Goal: Task Accomplishment & Management: Manage account settings

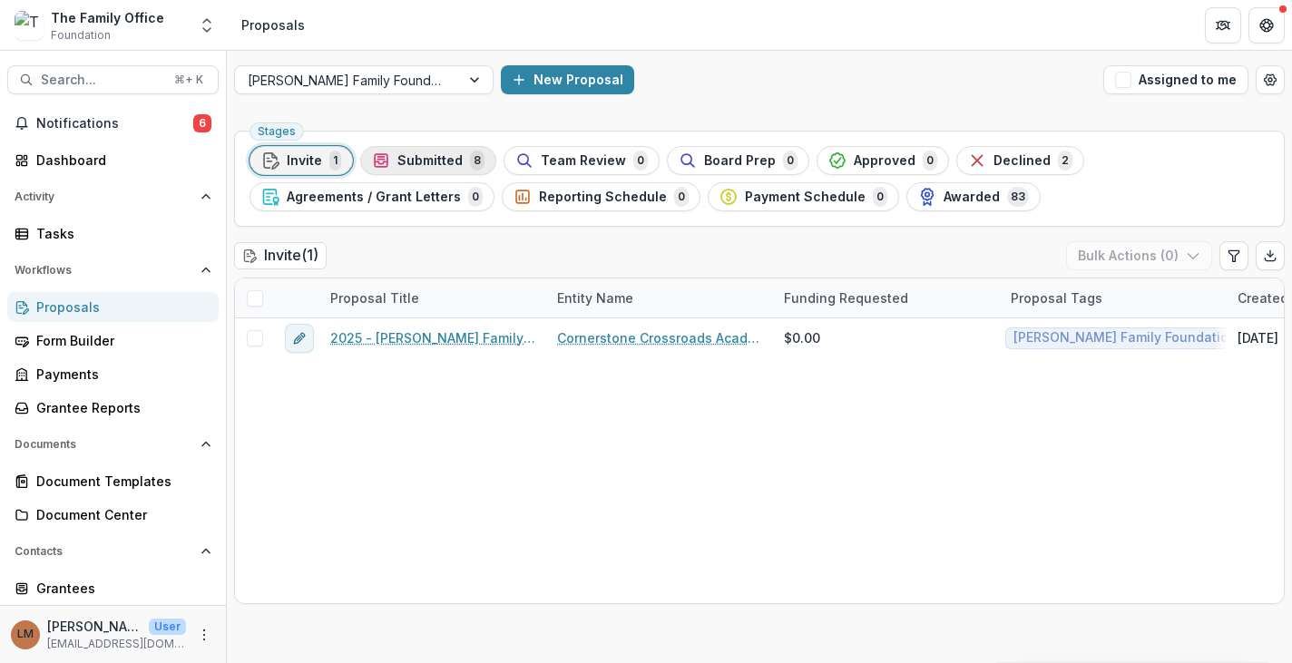
click at [416, 164] on span "Submitted" at bounding box center [429, 160] width 65 height 15
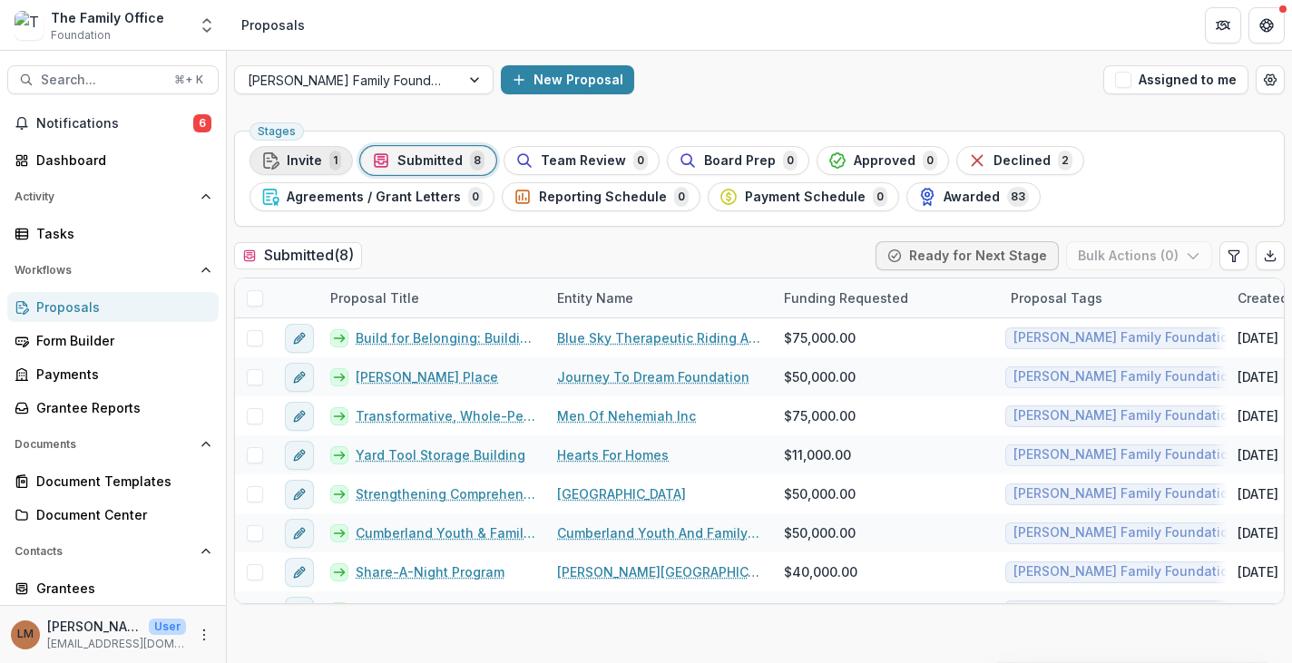
click at [322, 158] on div "Invite 1" at bounding box center [301, 161] width 80 height 20
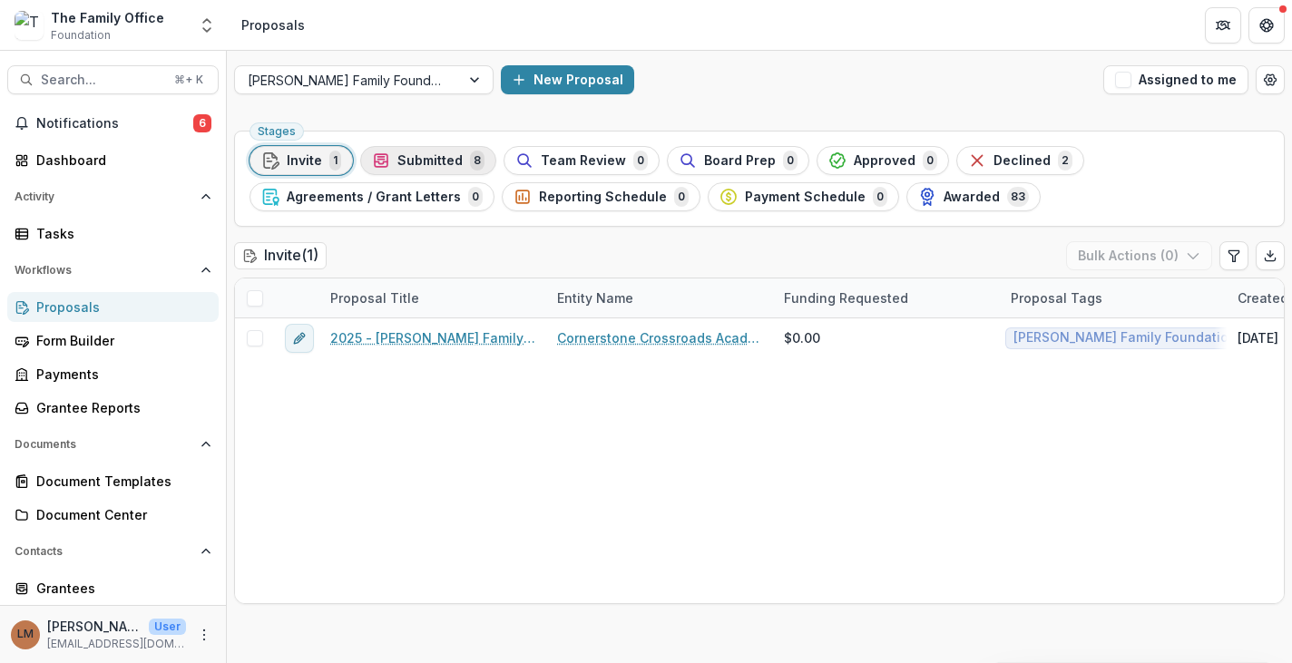
click at [420, 156] on span "Submitted" at bounding box center [429, 160] width 65 height 15
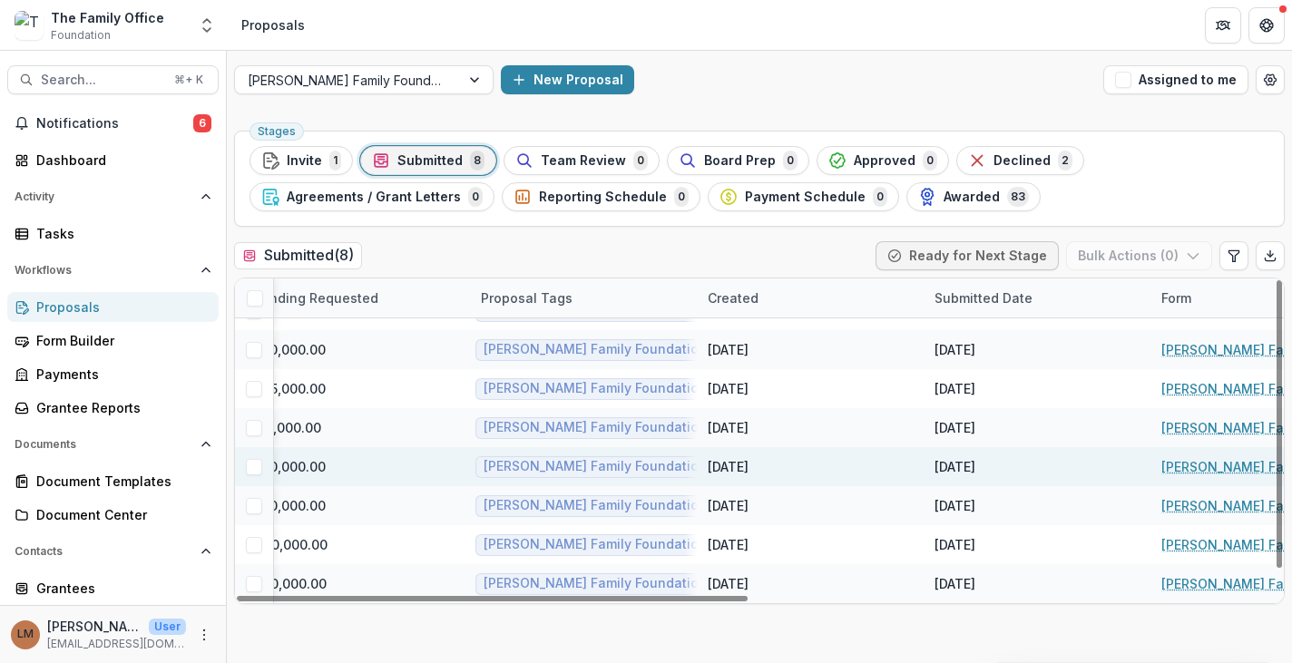
scroll to position [27, 584]
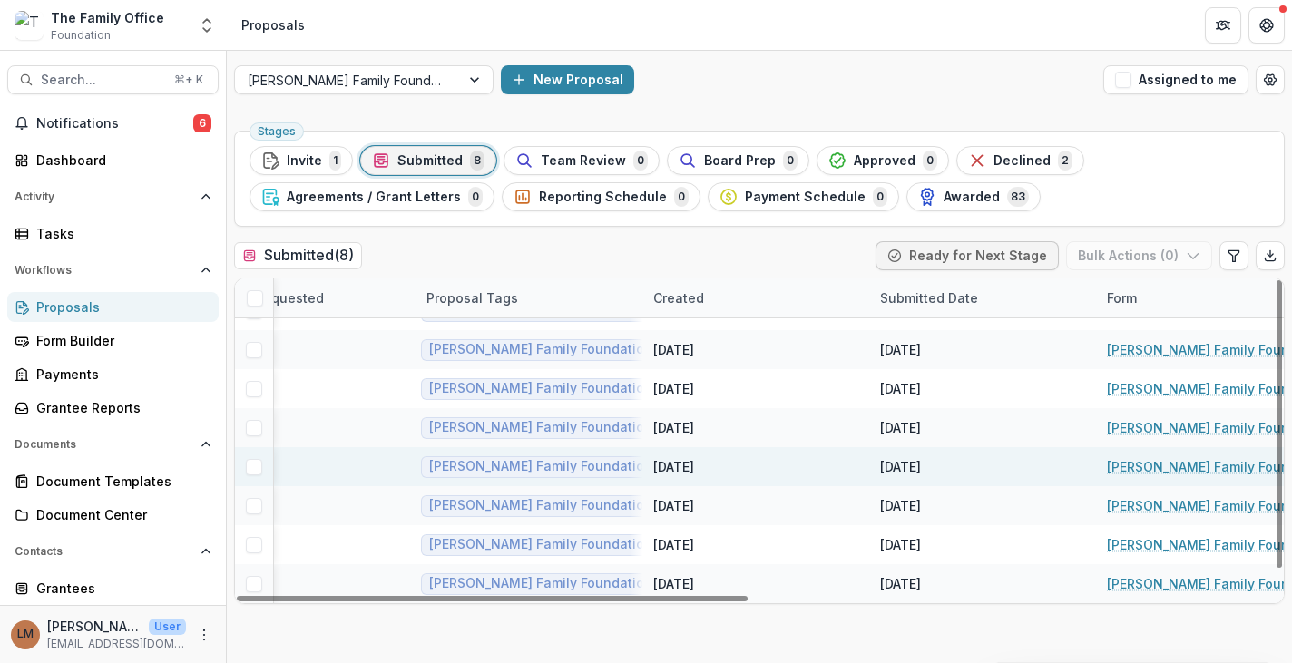
click at [921, 466] on div "[DATE]" at bounding box center [900, 466] width 41 height 19
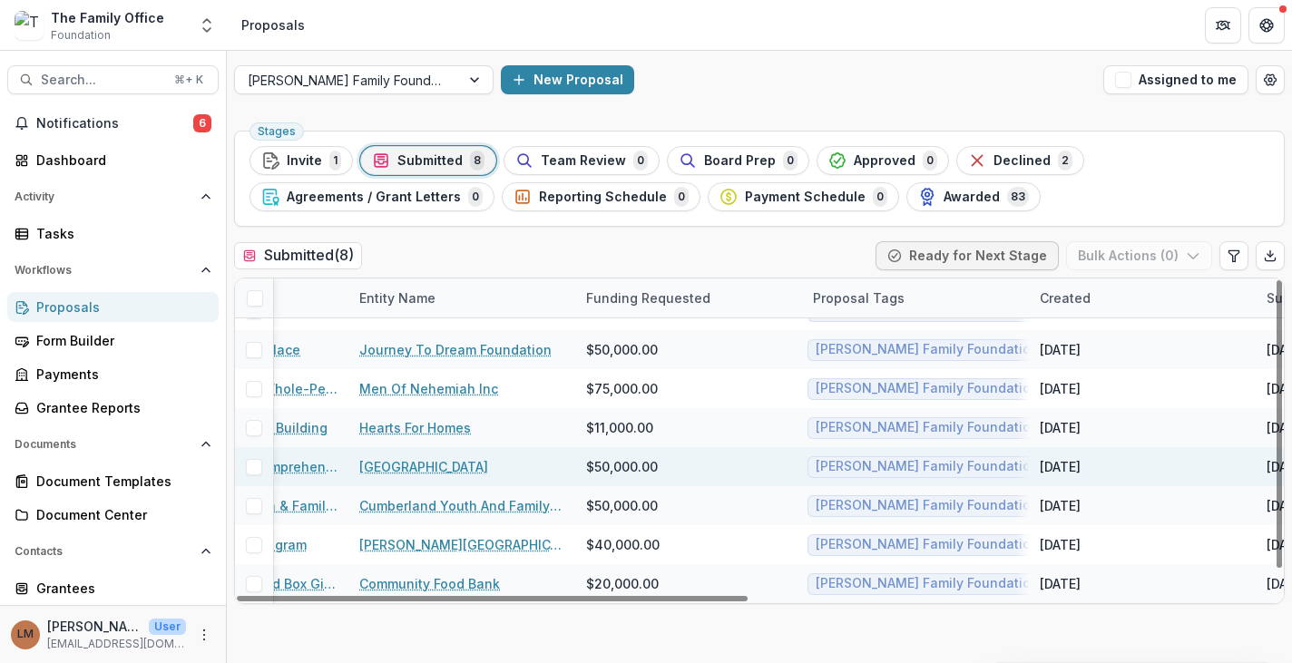
scroll to position [27, 0]
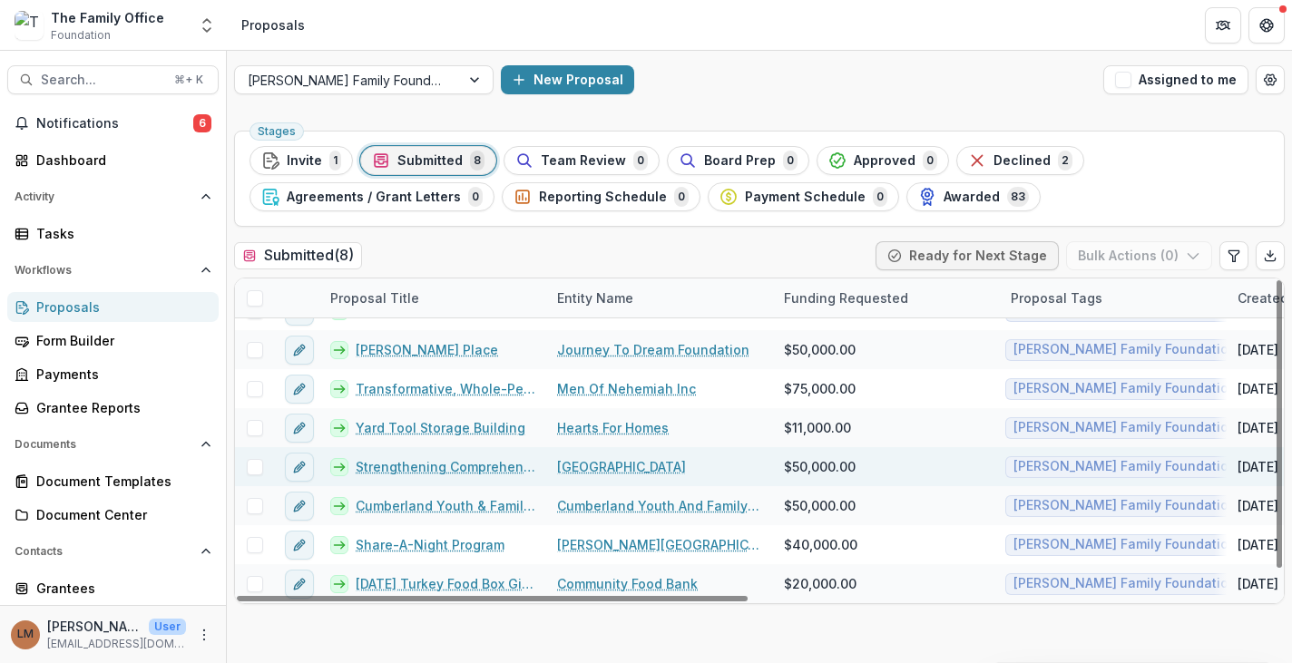
click at [569, 472] on link "[GEOGRAPHIC_DATA]" at bounding box center [621, 466] width 129 height 19
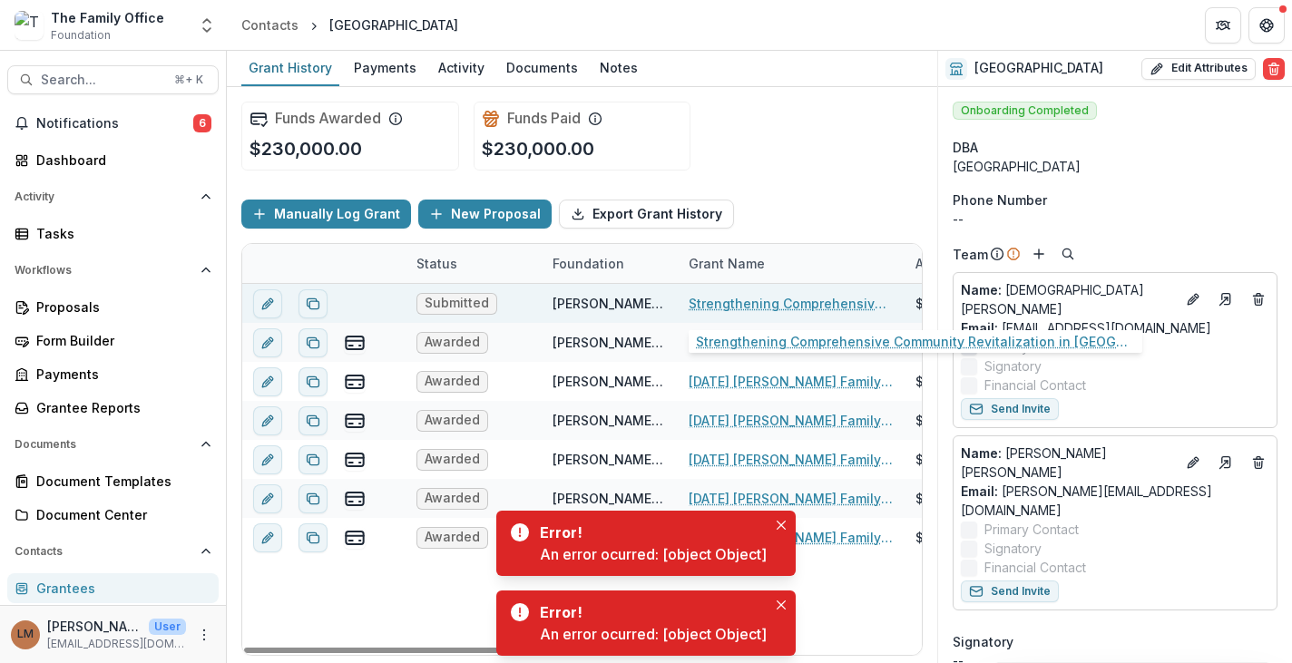
click at [757, 299] on link "Strengthening Comprehensive Community Revitalization in [GEOGRAPHIC_DATA]" at bounding box center [791, 303] width 205 height 19
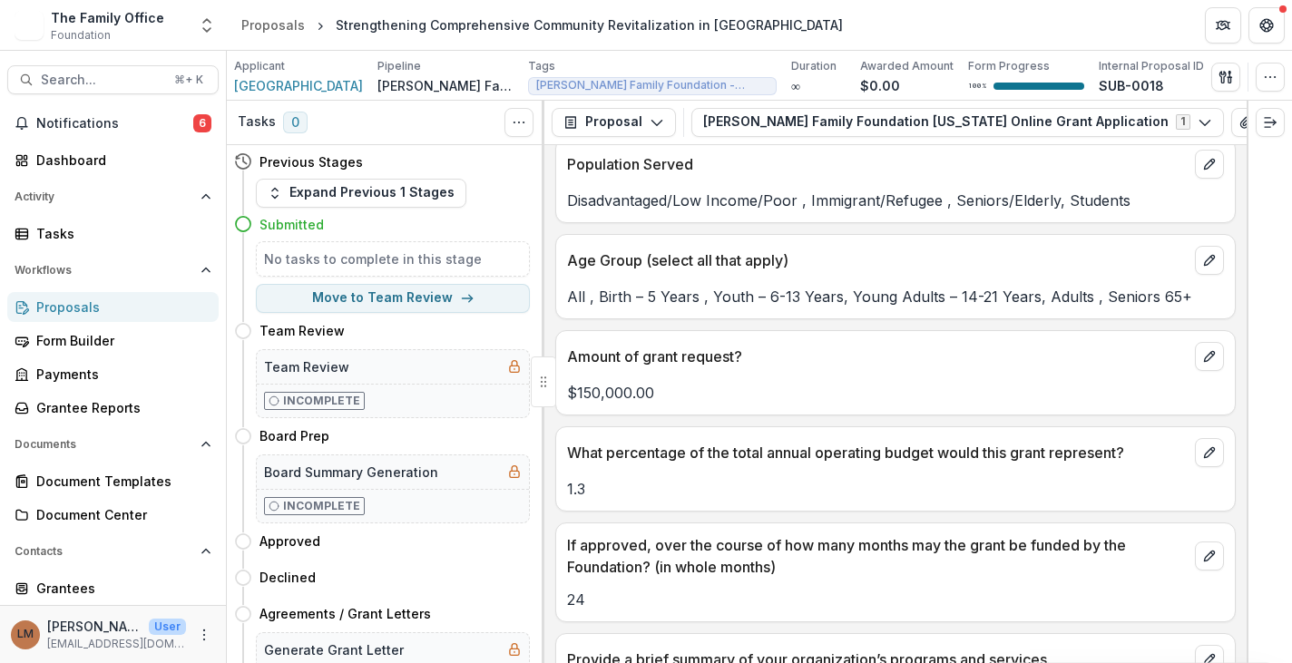
scroll to position [6271, 0]
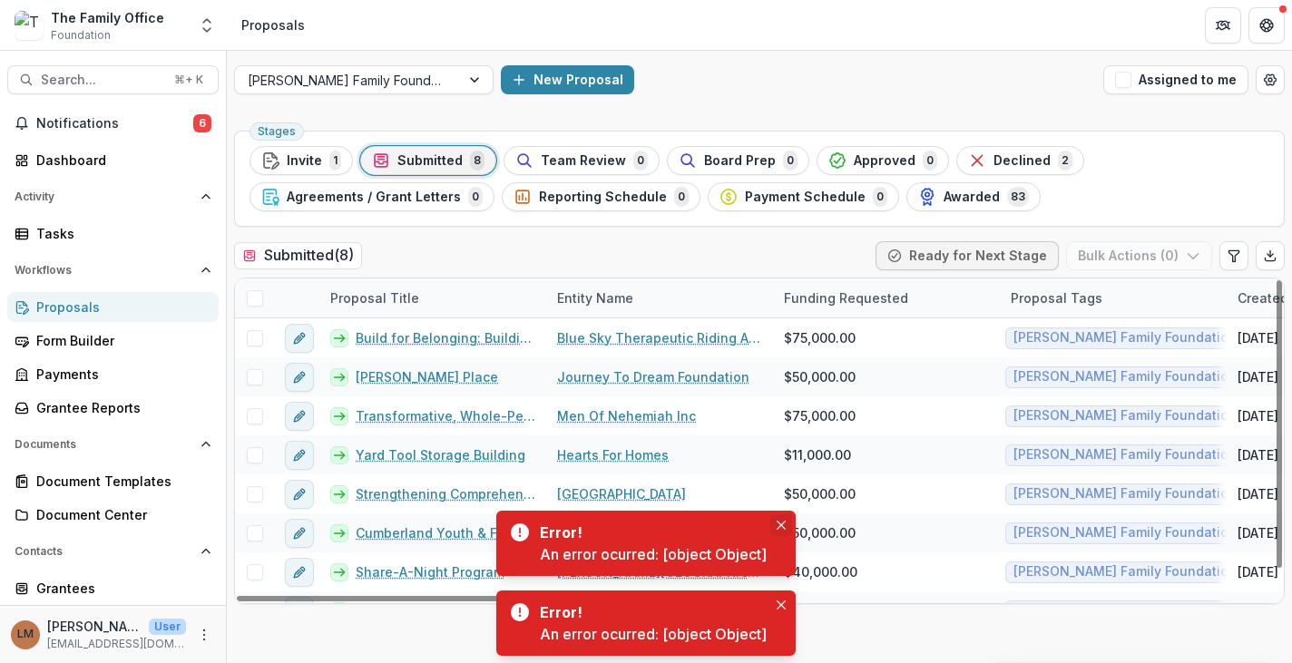
click at [783, 526] on icon "Close" at bounding box center [781, 525] width 9 height 9
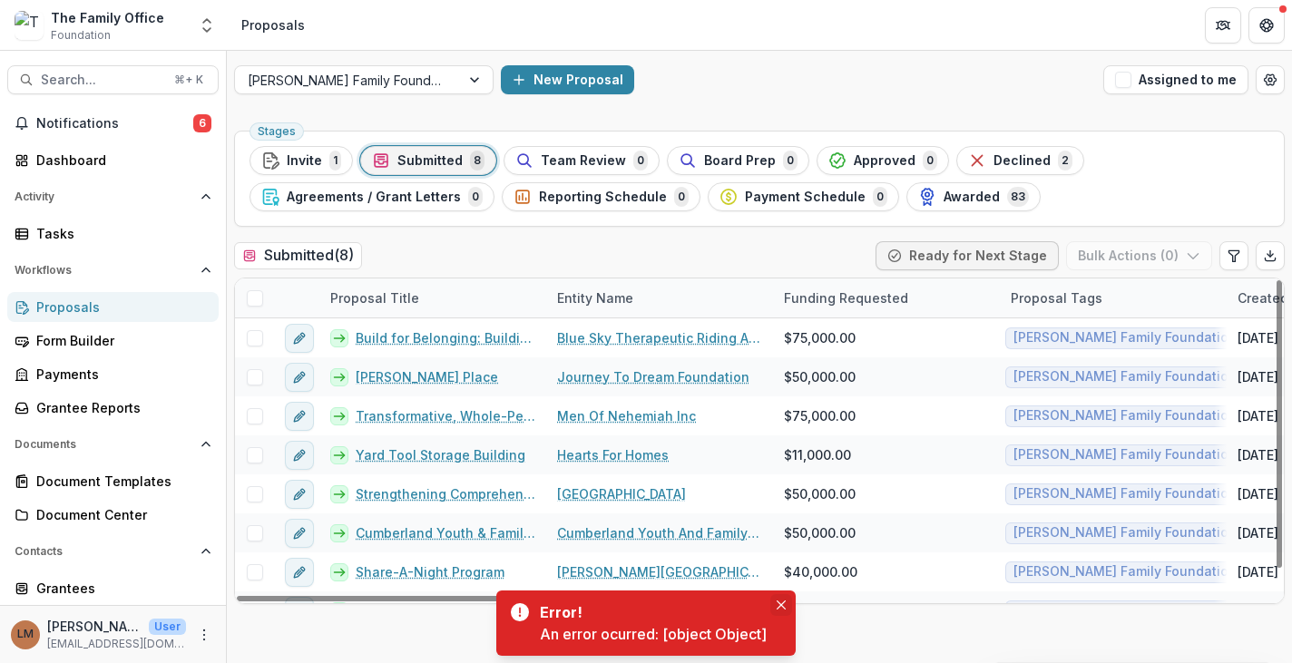
click at [778, 603] on icon "Close" at bounding box center [781, 605] width 9 height 9
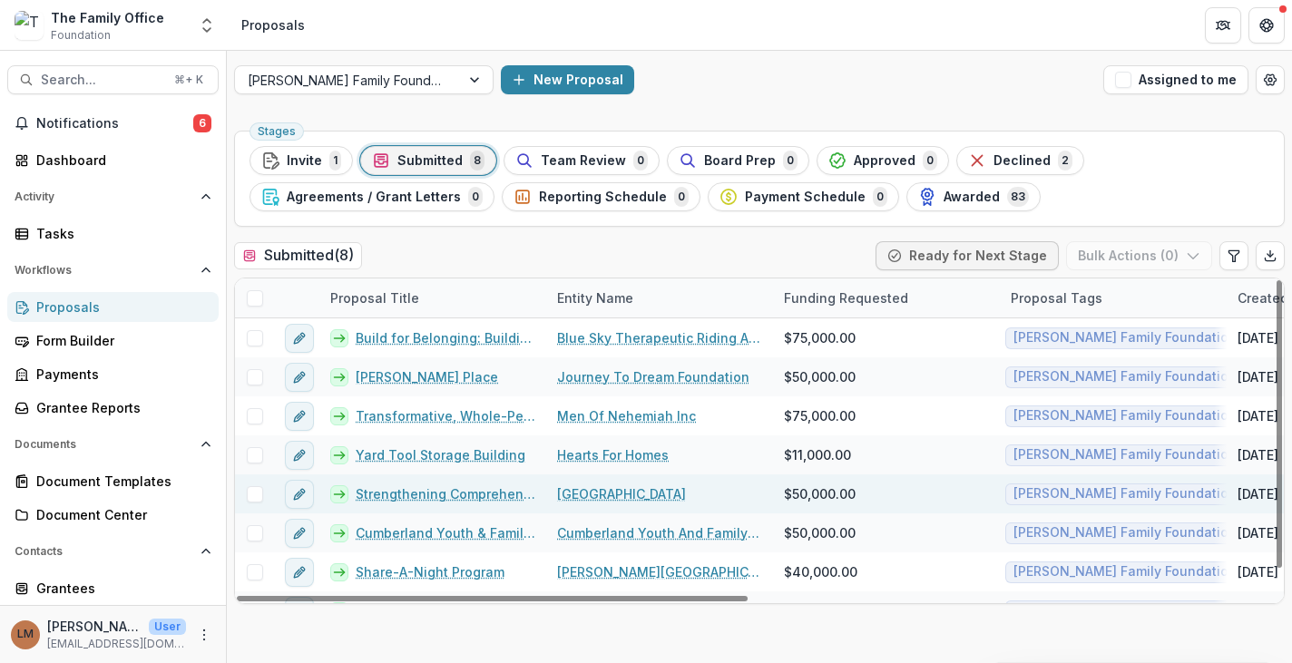
click at [808, 494] on span "$50,000.00" at bounding box center [820, 493] width 72 height 19
click at [295, 504] on button "edit" at bounding box center [299, 494] width 29 height 29
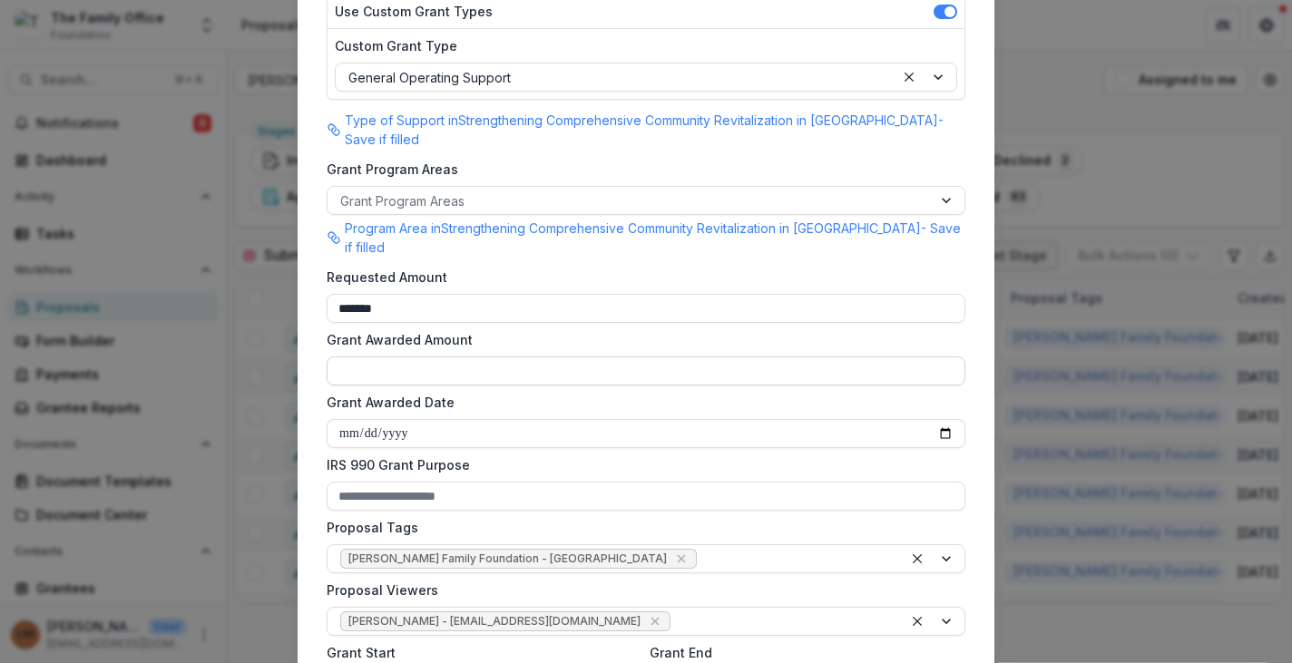
scroll to position [432, 0]
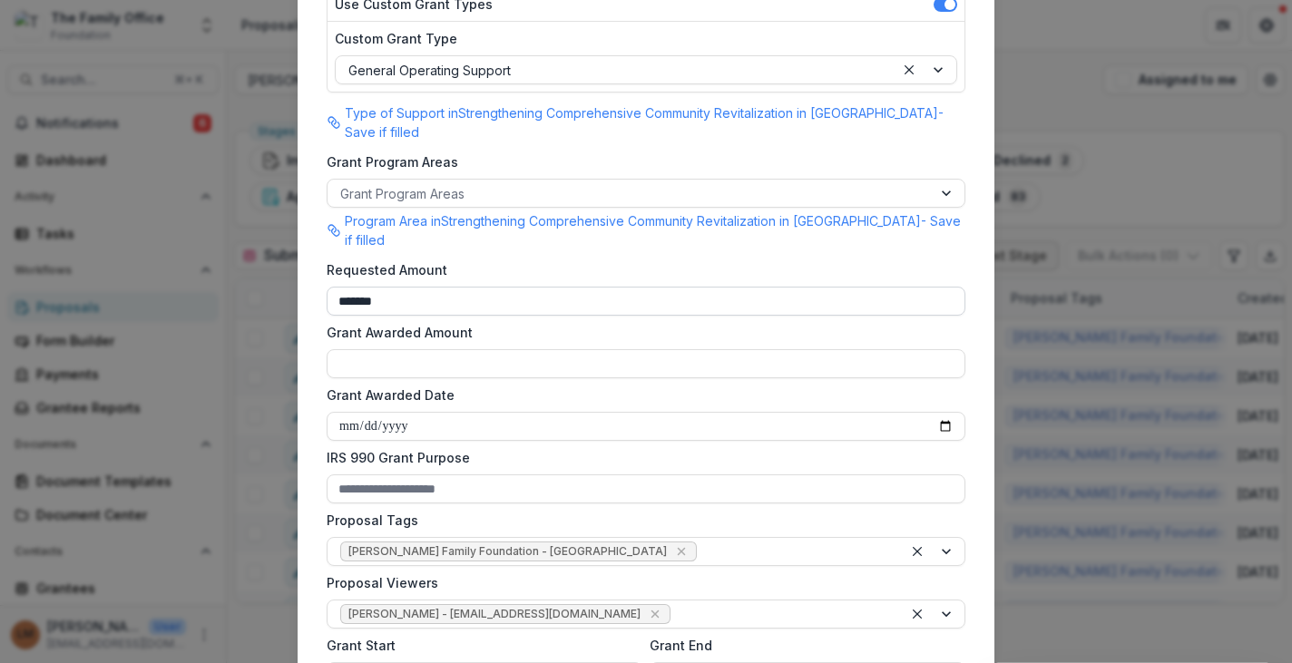
click at [346, 305] on input "*******" at bounding box center [646, 301] width 639 height 29
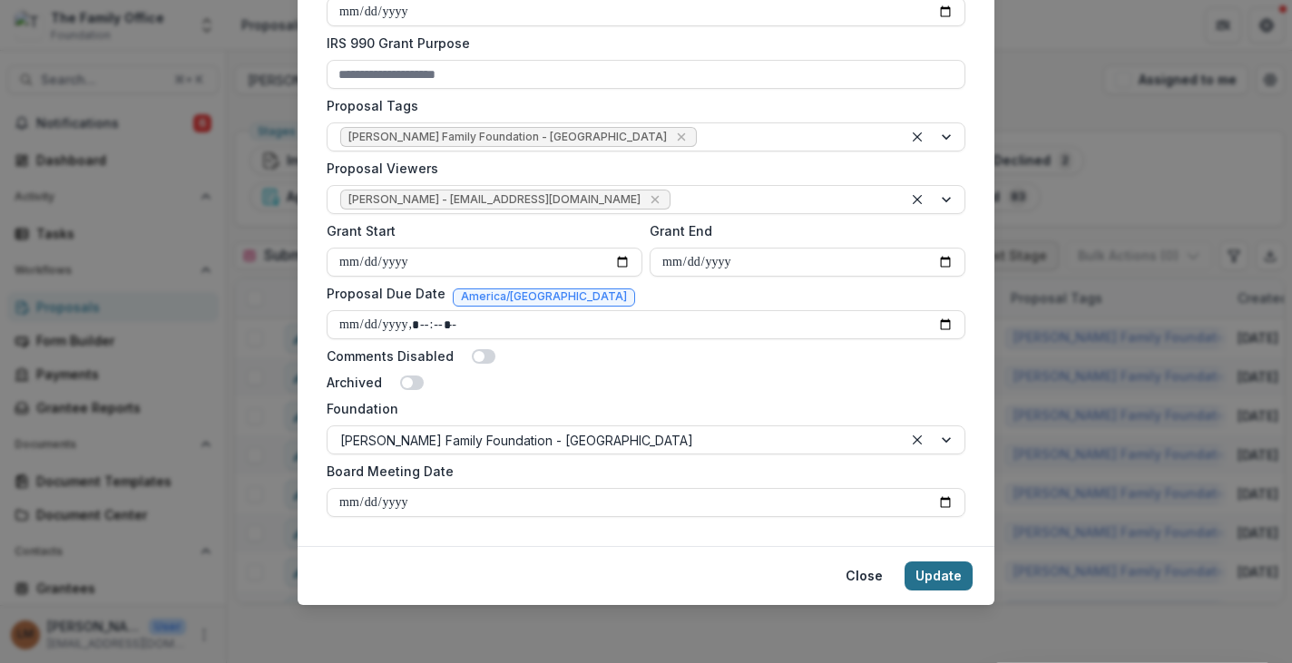
type input "********"
click at [957, 582] on button "Update" at bounding box center [939, 576] width 68 height 29
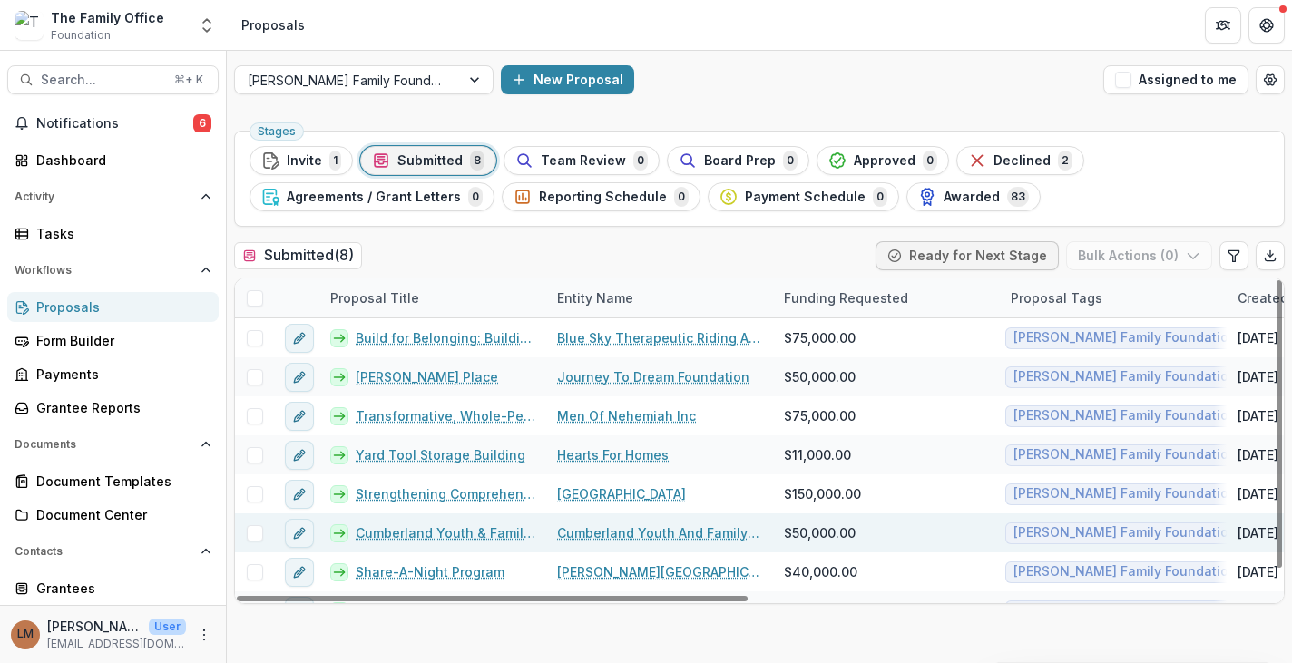
scroll to position [27, 0]
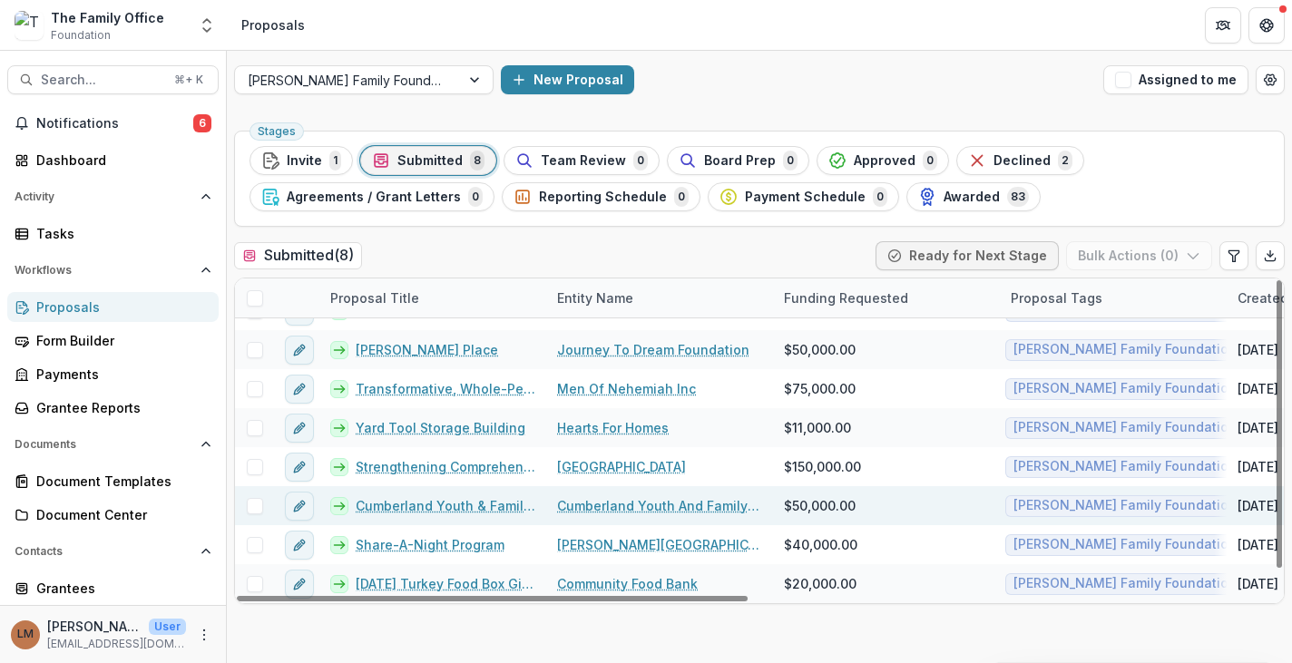
click at [802, 504] on span "$50,000.00" at bounding box center [820, 505] width 72 height 19
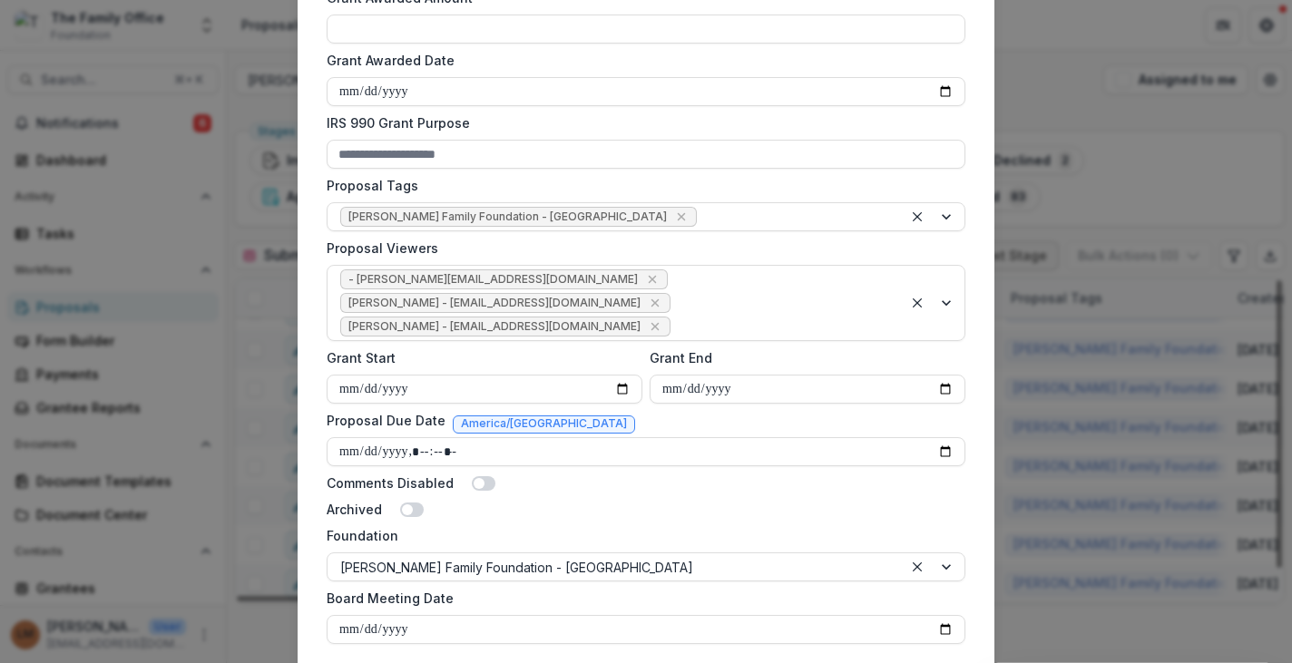
scroll to position [813, 0]
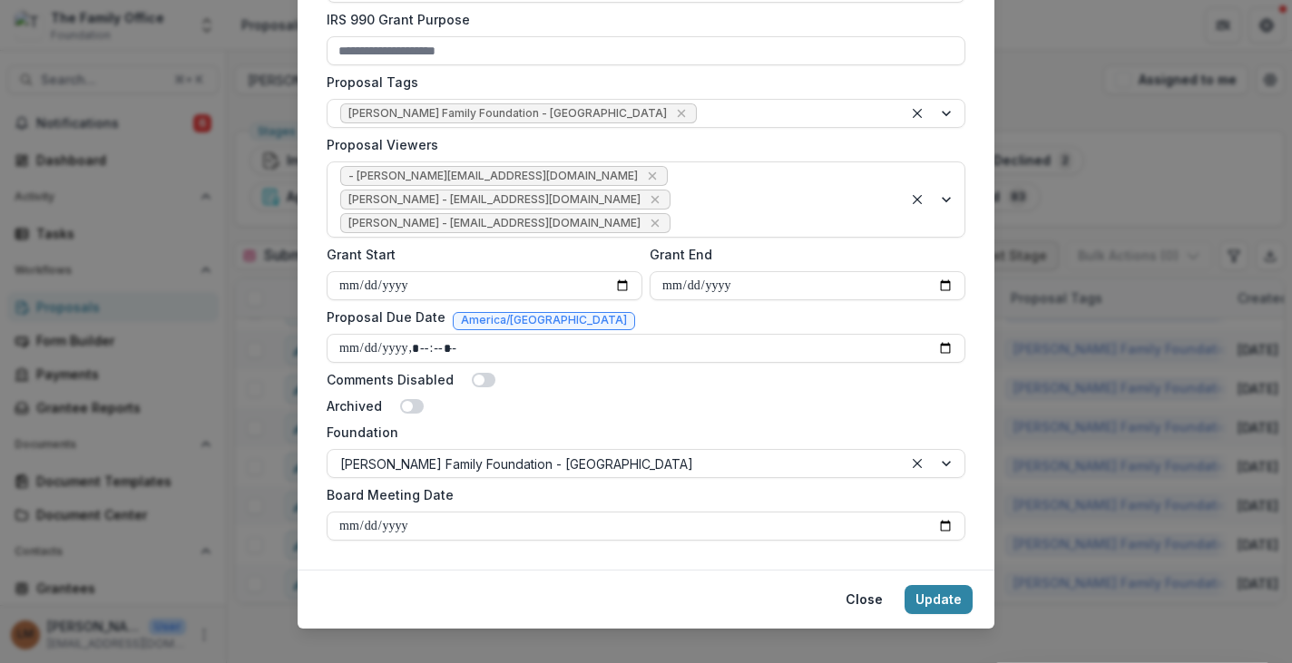
click at [1058, 208] on div "**********" at bounding box center [646, 331] width 1292 height 663
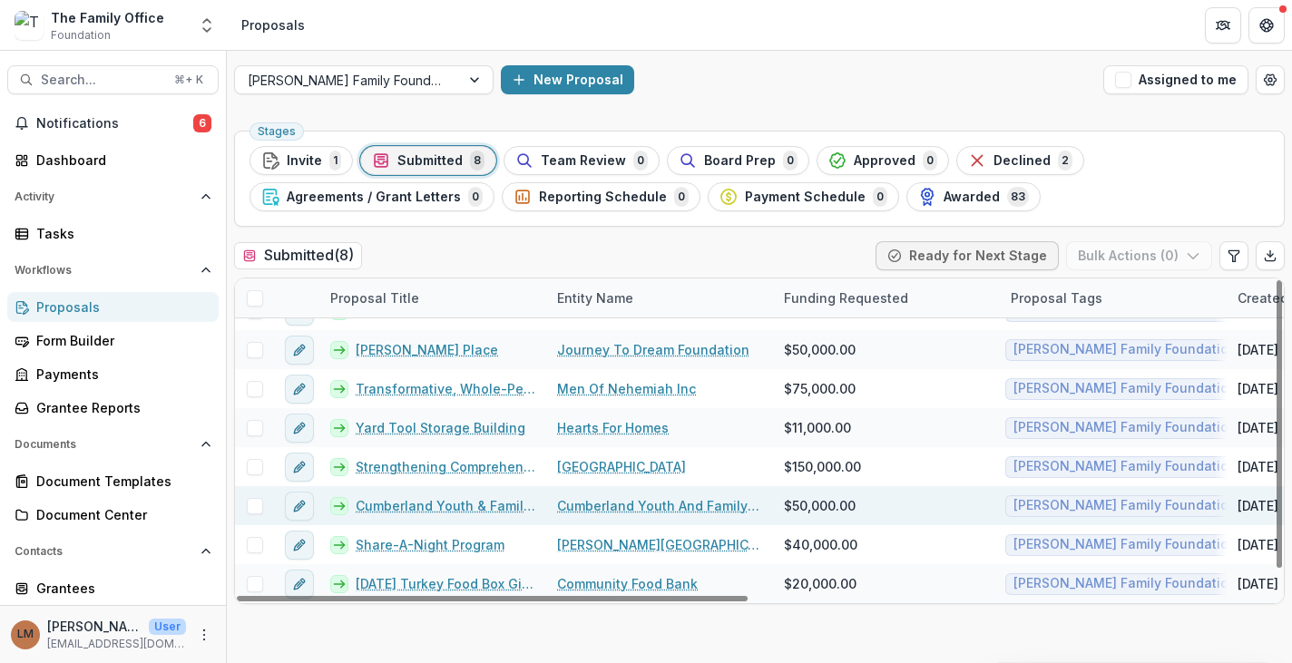
click at [447, 501] on link "Cumberland Youth & Family Services Programs" at bounding box center [446, 505] width 180 height 19
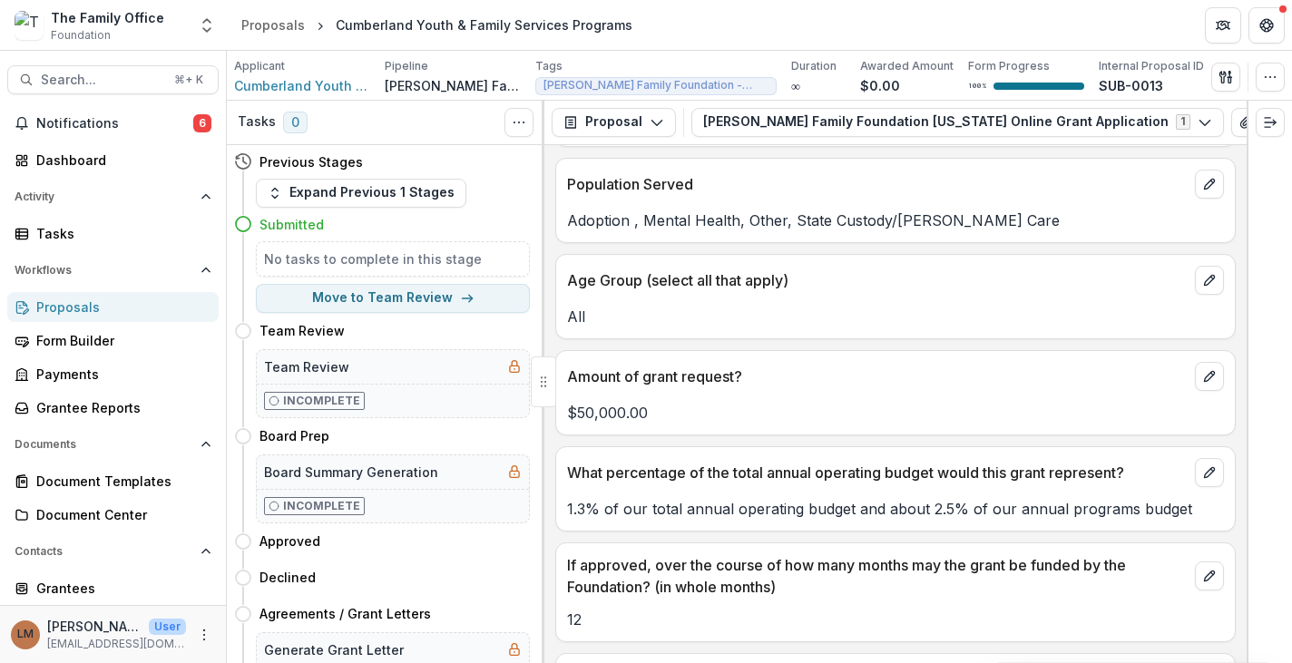
scroll to position [7214, 0]
